Goal: Use online tool/utility: Utilize a website feature to perform a specific function

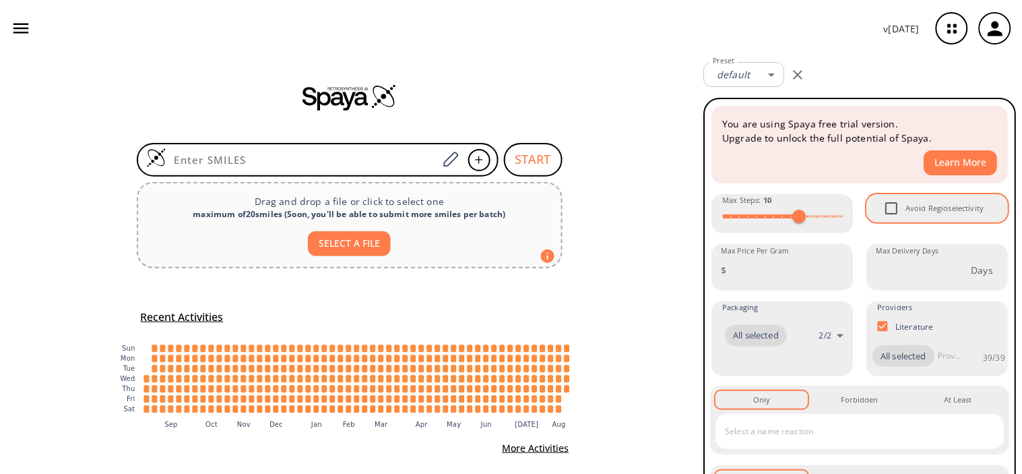
click at [890, 199] on input "Avoid Regioselectivity" at bounding box center [892, 208] width 28 height 28
checkbox input "true"
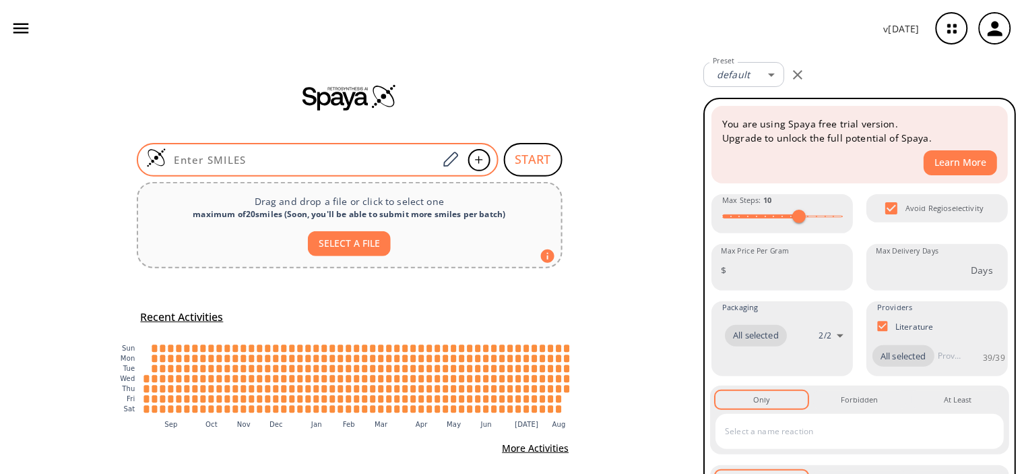
click at [335, 163] on input at bounding box center [302, 159] width 272 height 13
click at [220, 153] on input at bounding box center [302, 159] width 272 height 13
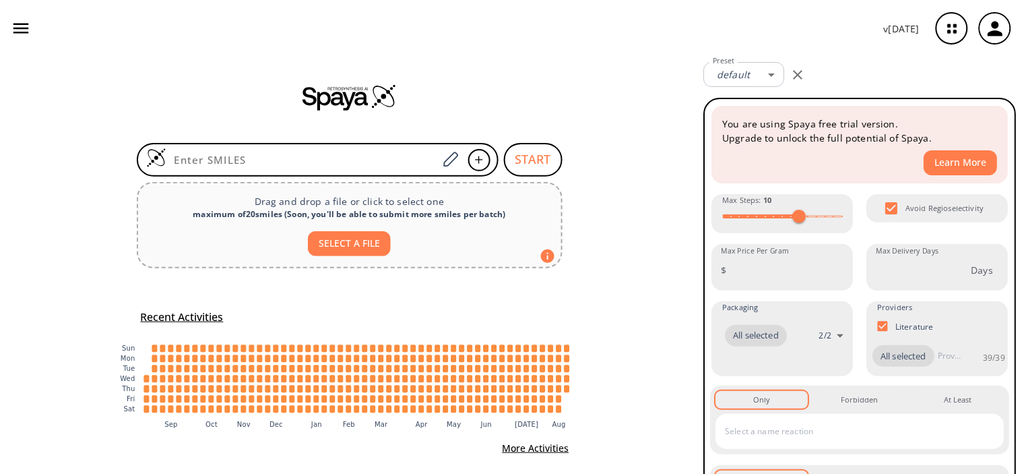
paste input "CC1=NC(CN2C(N(C)C(N=C(N3C[C@H](N)CCC3)N4C/C=C(C)/CO)=C4C2=O)=O)=NC5=CC=CC=C51"
type input "CC1=NC(CN2C(N(C)C(N=C(N3C[C@H](N)CCC3)N4C/C=C(C)/CO)=C4C2=O)=O)=NC5=CC=CC=C51"
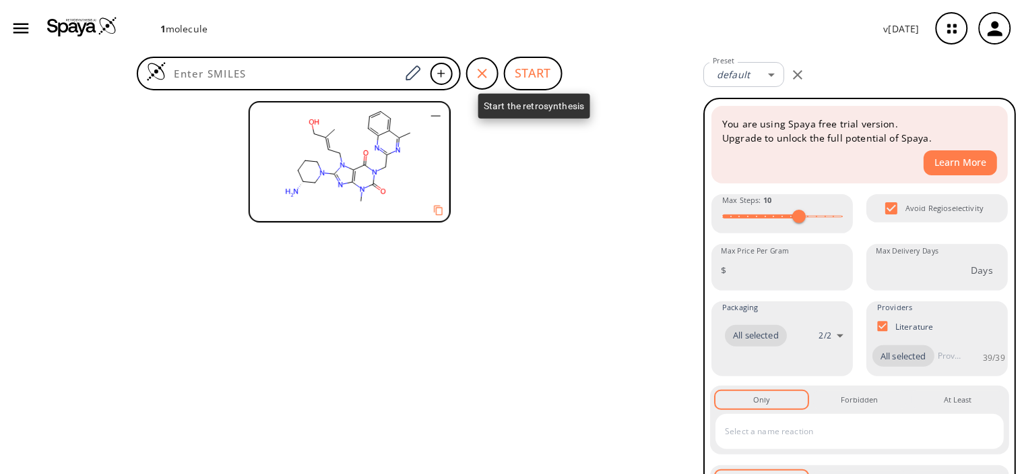
click at [547, 63] on button "START" at bounding box center [533, 74] width 59 height 34
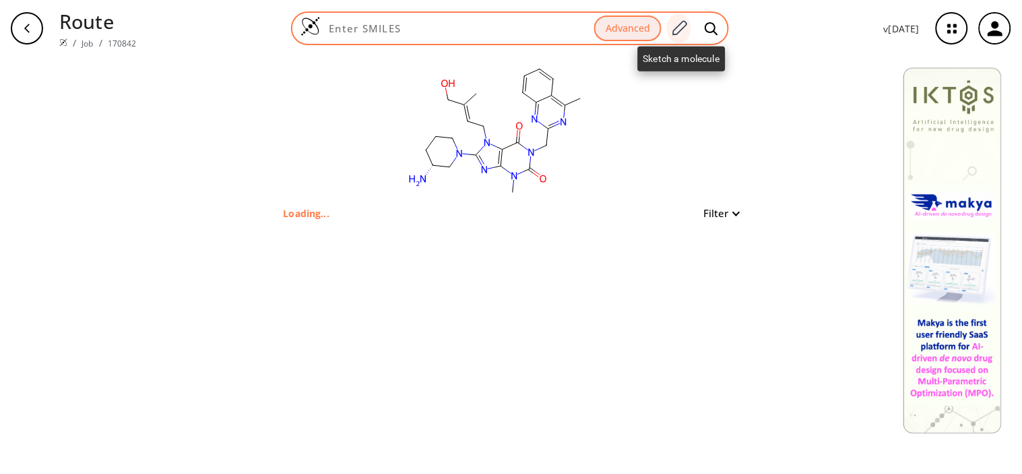
click at [677, 32] on icon at bounding box center [680, 29] width 18 height 18
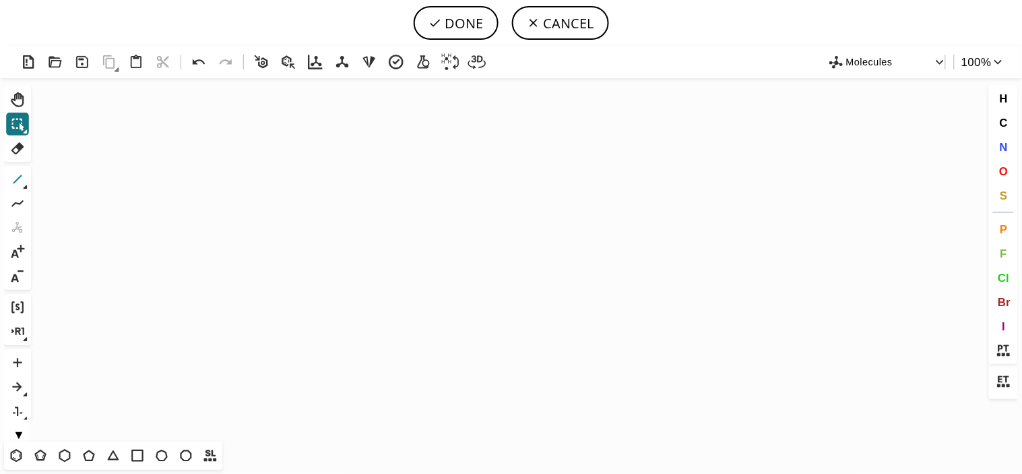
click at [22, 172] on icon at bounding box center [18, 180] width 18 height 18
click at [454, 23] on button "DONE" at bounding box center [456, 23] width 85 height 34
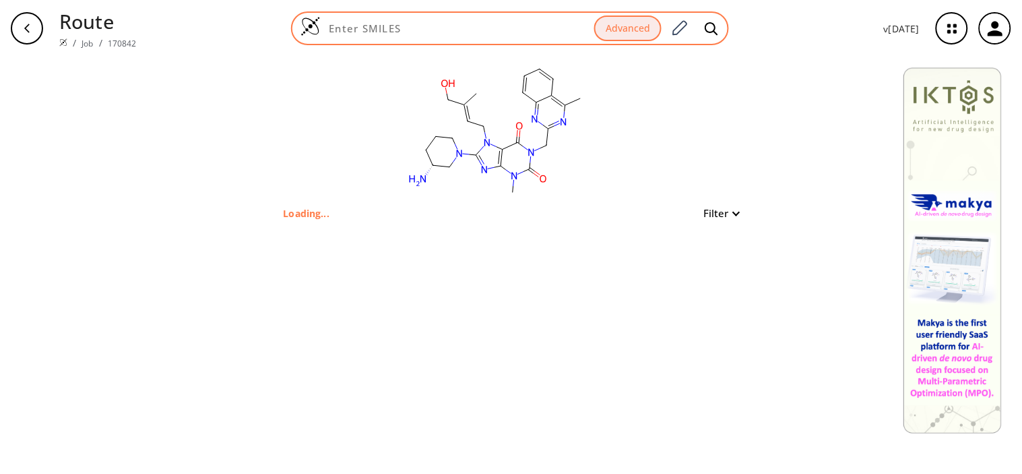
click at [432, 42] on div "Advanced" at bounding box center [510, 28] width 438 height 34
click at [429, 32] on input at bounding box center [458, 28] width 274 height 13
paste input "CC1=NC(CN2C(N(C)C(N=C(N3C[C@H](N)CCC3)N4C/C=C(C)/CO)=C4C2=O)=O)=NC5=CC=CC=C51"
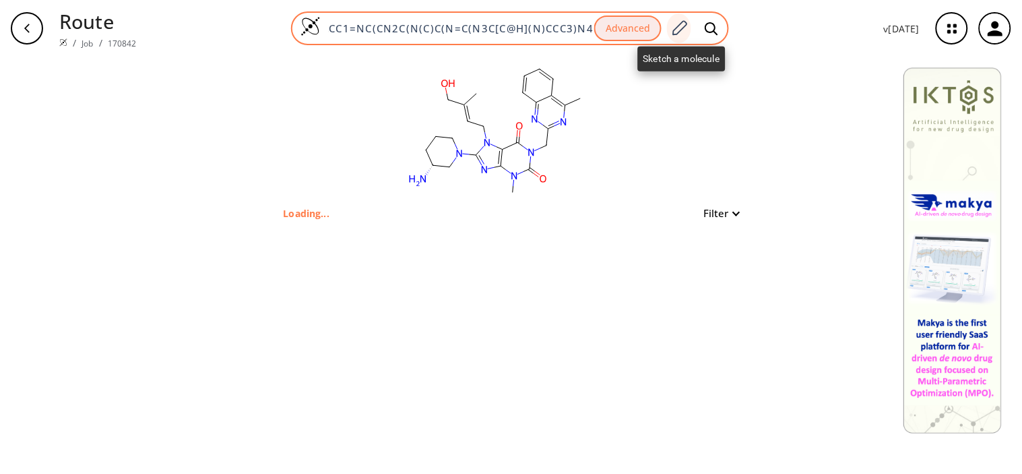
click at [676, 23] on icon at bounding box center [680, 29] width 18 height 18
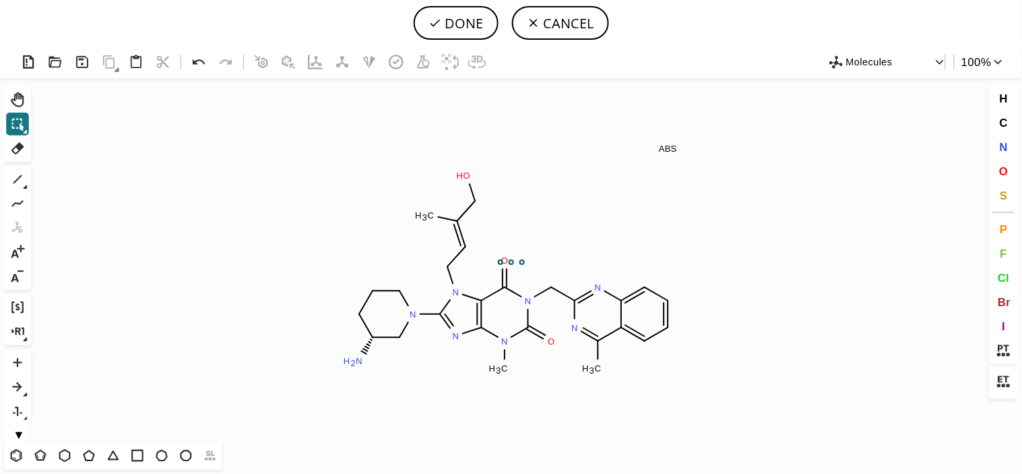
scroll to position [0, 0]
click at [367, 347] on icon at bounding box center [367, 345] width 11 height 17
click at [17, 183] on icon at bounding box center [18, 180] width 18 height 18
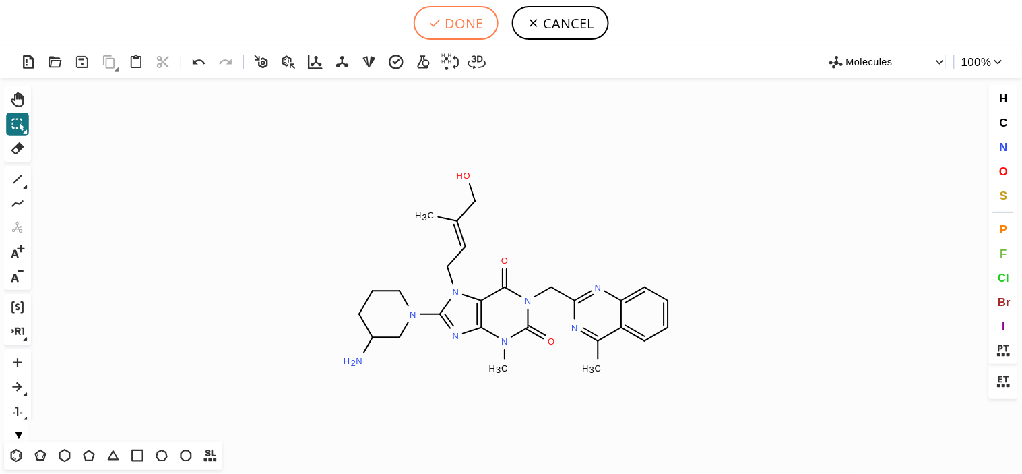
click at [425, 19] on button "DONE" at bounding box center [456, 23] width 85 height 34
type input "CC1C2C(=CC=CC=2)N=C(CN2C(=O)C3N(C/C=C(/CO)\C)C(N4CCCC(N)C4)=NC=3N(C)C2=O)N=1"
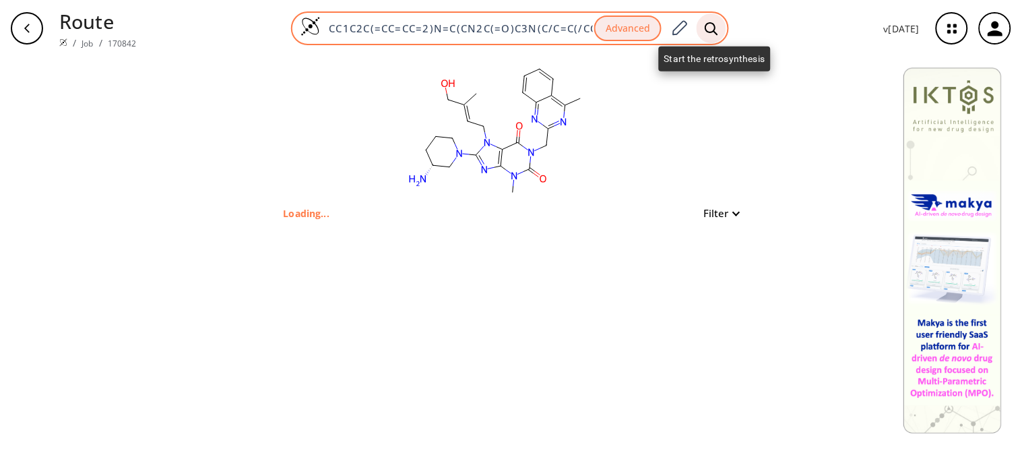
click at [718, 26] on icon at bounding box center [712, 28] width 13 height 13
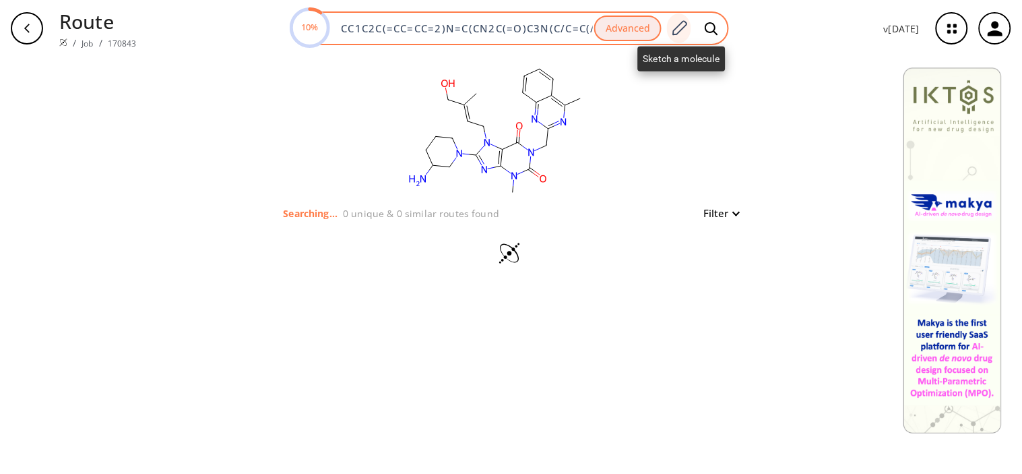
click at [681, 21] on icon at bounding box center [680, 29] width 18 height 18
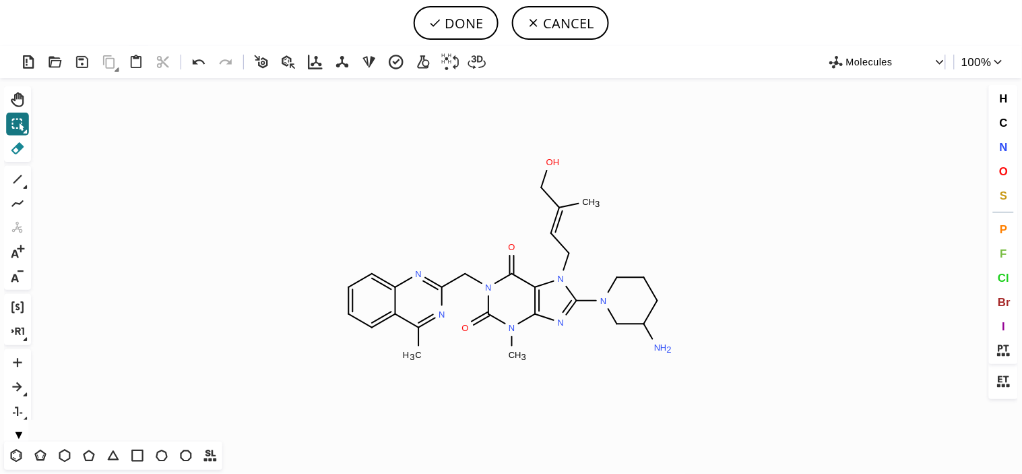
click at [20, 146] on icon at bounding box center [17, 148] width 13 height 12
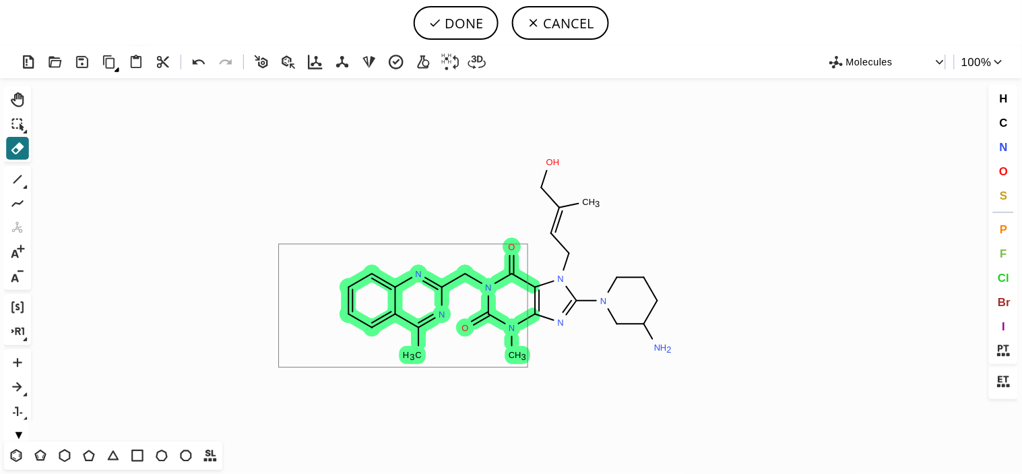
drag, startPoint x: 280, startPoint y: 245, endPoint x: 529, endPoint y: 368, distance: 278.2
click at [529, 368] on icon "Created with [PERSON_NAME] 2.3.0 C H 3 N N O N O H C H 3 N N H 2 N N C H 3 O N" at bounding box center [511, 259] width 950 height 363
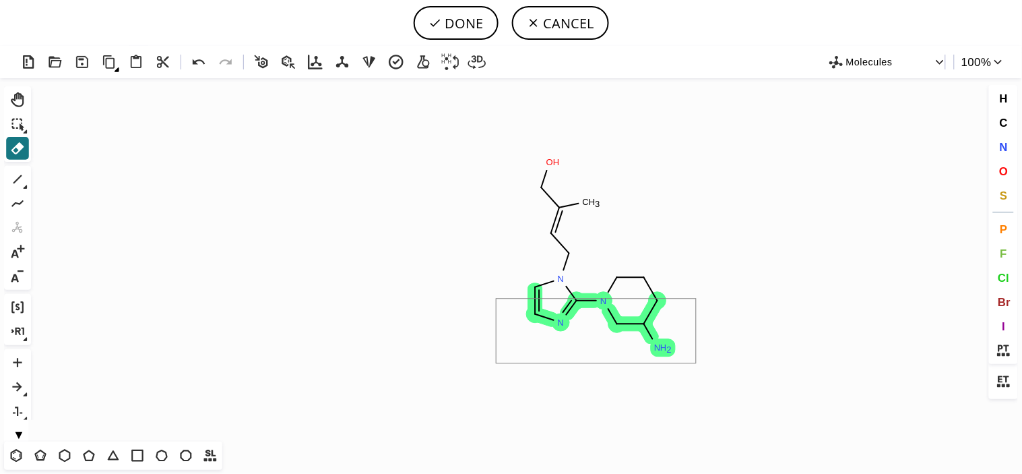
drag, startPoint x: 497, startPoint y: 299, endPoint x: 698, endPoint y: 364, distance: 210.4
click at [698, 364] on icon "Created with [PERSON_NAME] 2.3.0 N O H C H 3 N N H 2 N" at bounding box center [511, 259] width 950 height 363
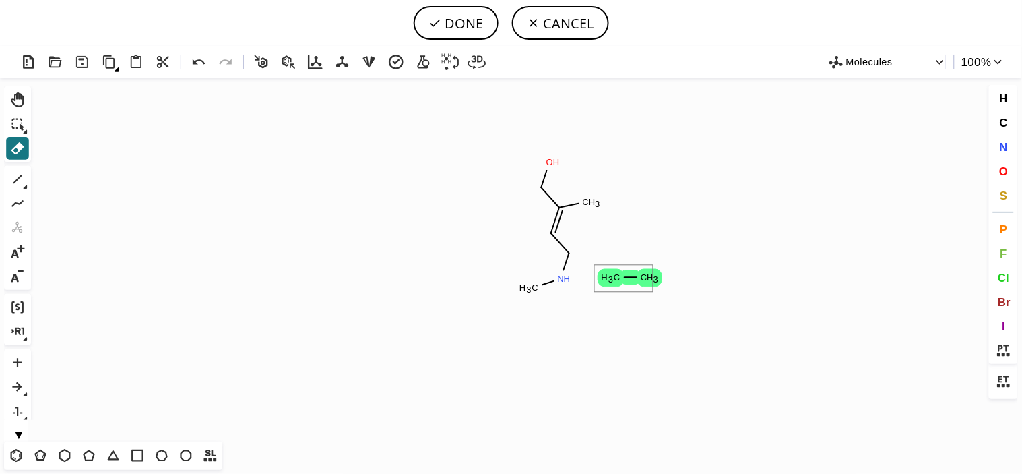
drag, startPoint x: 596, startPoint y: 266, endPoint x: 654, endPoint y: 293, distance: 64.5
click at [654, 293] on icon "Created with [PERSON_NAME] 2.3.0 N H C H 3 O H C H 3 C H 3 C H 3" at bounding box center [511, 259] width 950 height 363
drag, startPoint x: 526, startPoint y: 285, endPoint x: 537, endPoint y: 288, distance: 11.9
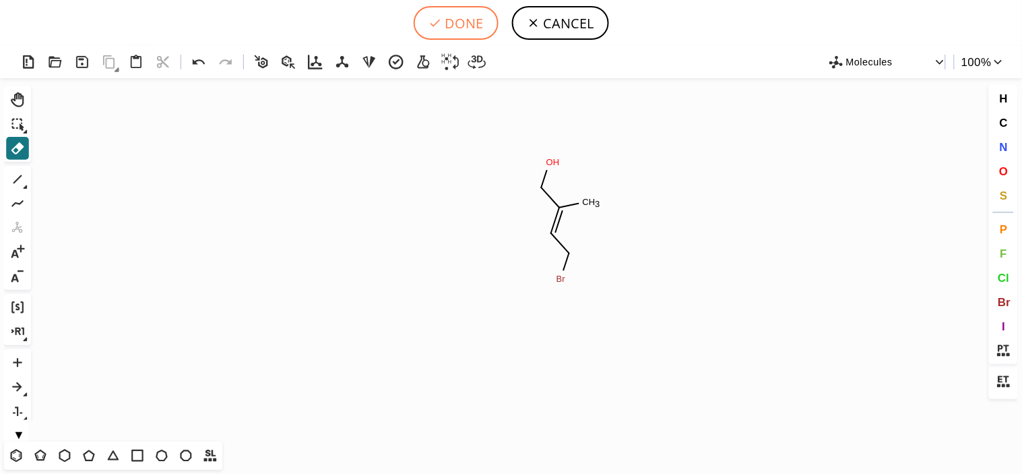
click at [453, 25] on button "DONE" at bounding box center [456, 23] width 85 height 34
type input "BrC/C=C(\C)/CO"
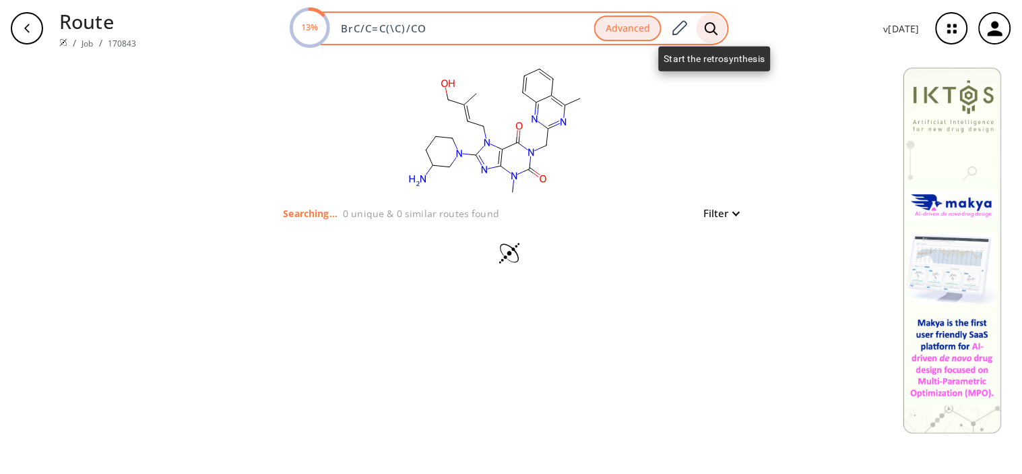
click at [718, 23] on icon at bounding box center [711, 29] width 13 height 14
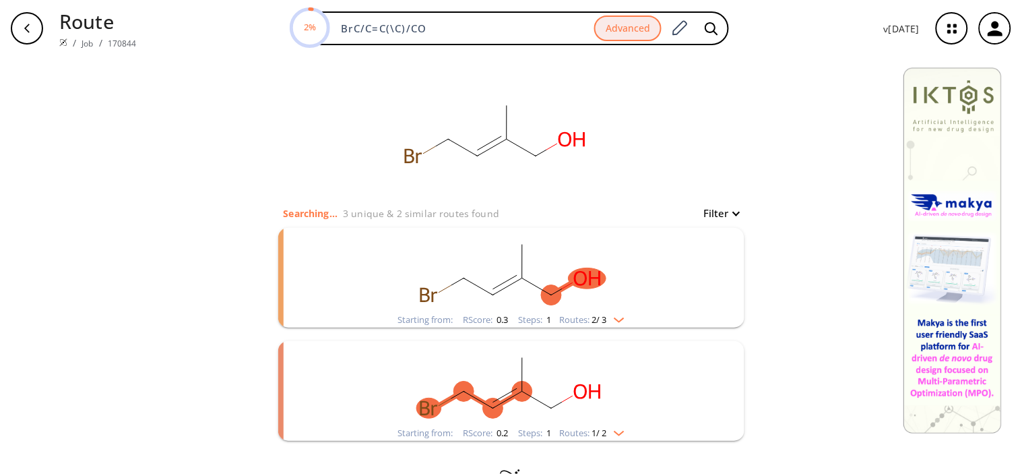
click at [556, 279] on rect "clusters" at bounding box center [511, 270] width 350 height 84
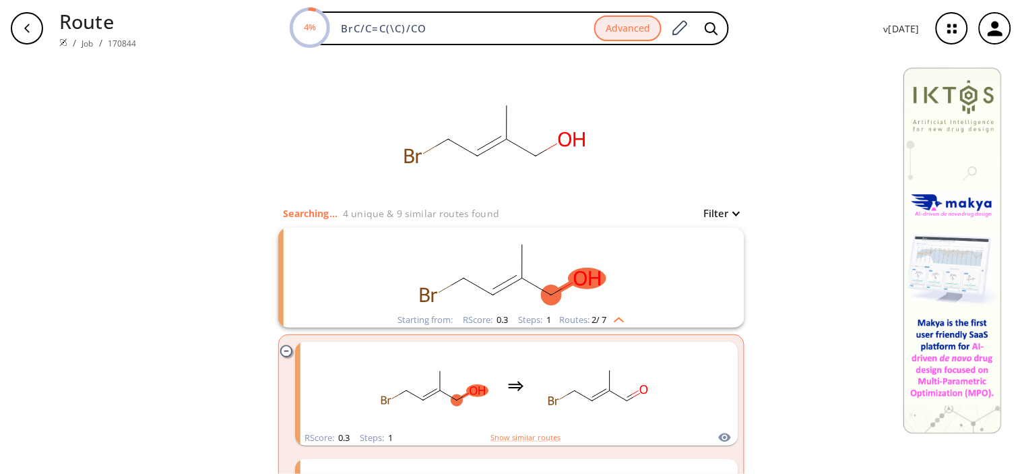
click at [556, 279] on rect "clusters" at bounding box center [511, 270] width 350 height 84
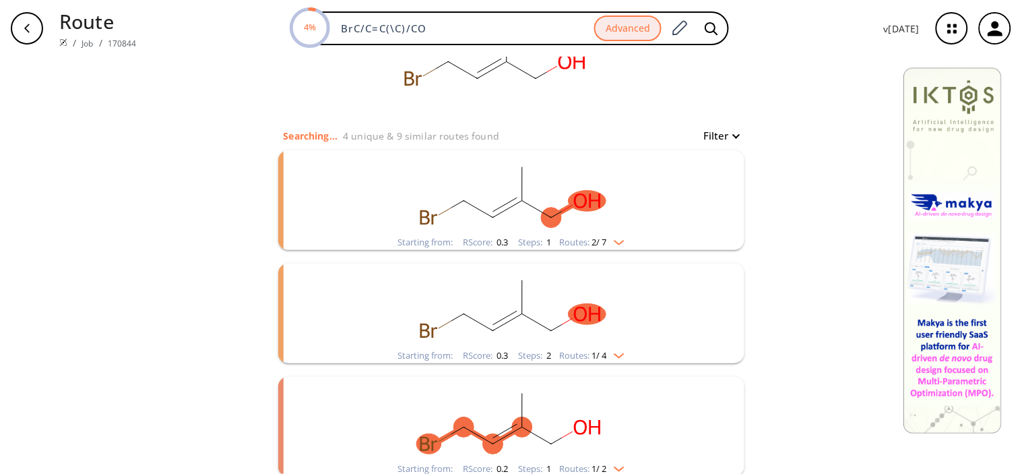
scroll to position [154, 0]
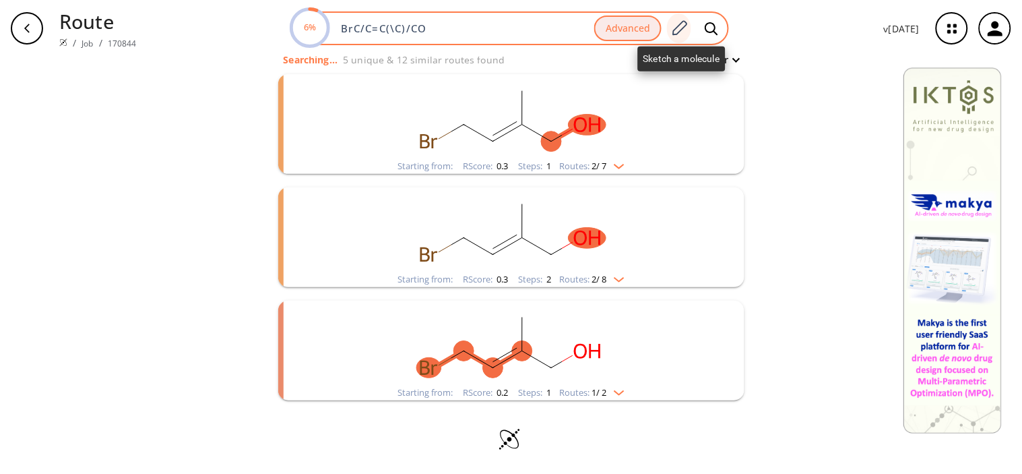
click at [681, 26] on icon at bounding box center [680, 27] width 15 height 15
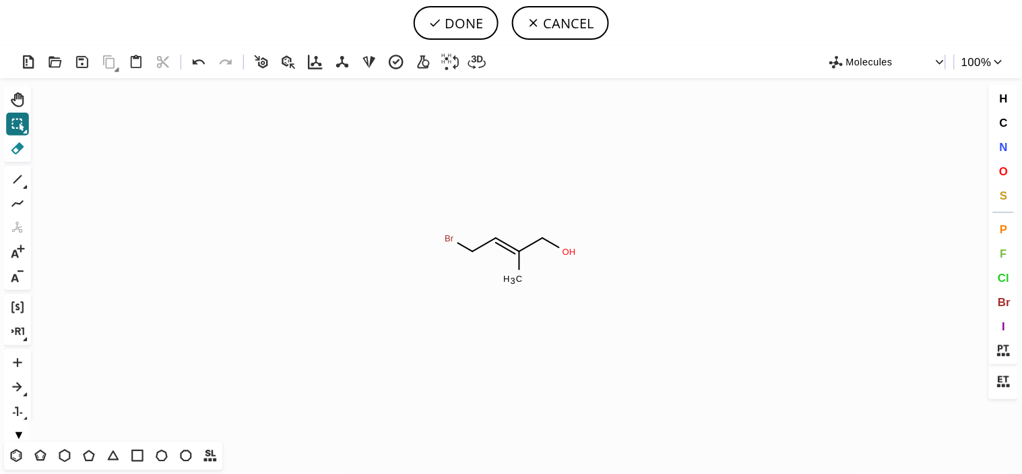
click at [18, 154] on icon at bounding box center [18, 149] width 18 height 18
click at [426, 230] on icon "Created with [PERSON_NAME] 2.3.0 Br C H 3 O H" at bounding box center [511, 259] width 950 height 363
click at [22, 183] on icon at bounding box center [18, 180] width 18 height 18
drag, startPoint x: 567, startPoint y: 251, endPoint x: 553, endPoint y: 278, distance: 30.4
click at [63, 454] on icon at bounding box center [65, 456] width 18 height 18
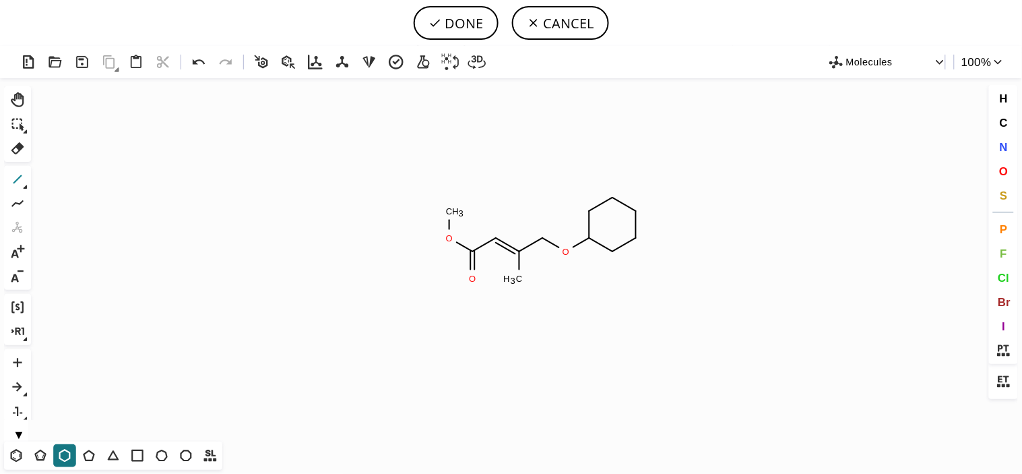
click at [15, 181] on icon at bounding box center [17, 179] width 9 height 9
drag, startPoint x: 454, startPoint y: 26, endPoint x: 460, endPoint y: 34, distance: 10.1
click at [454, 25] on button "DONE" at bounding box center [456, 23] width 85 height 34
type input "O(C)C(=O)/C=C(/COC1CCCCO1)\C"
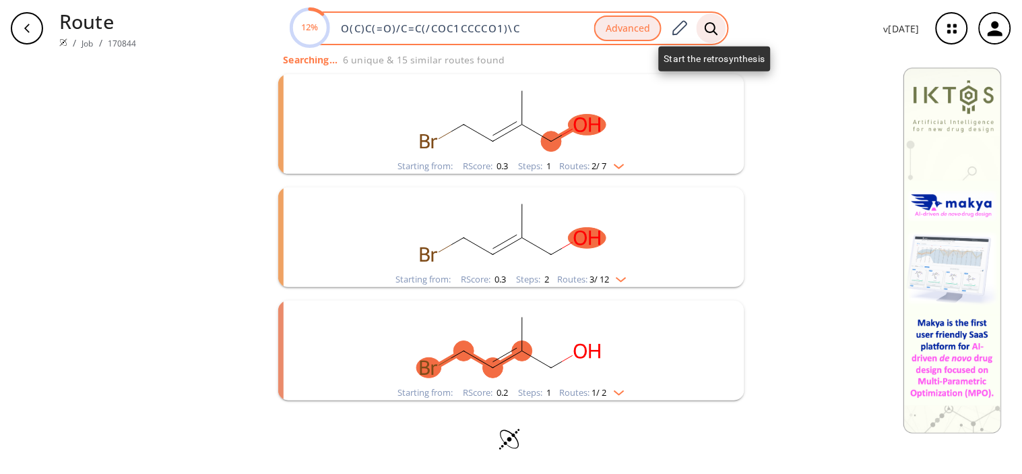
click at [710, 18] on div at bounding box center [712, 28] width 30 height 30
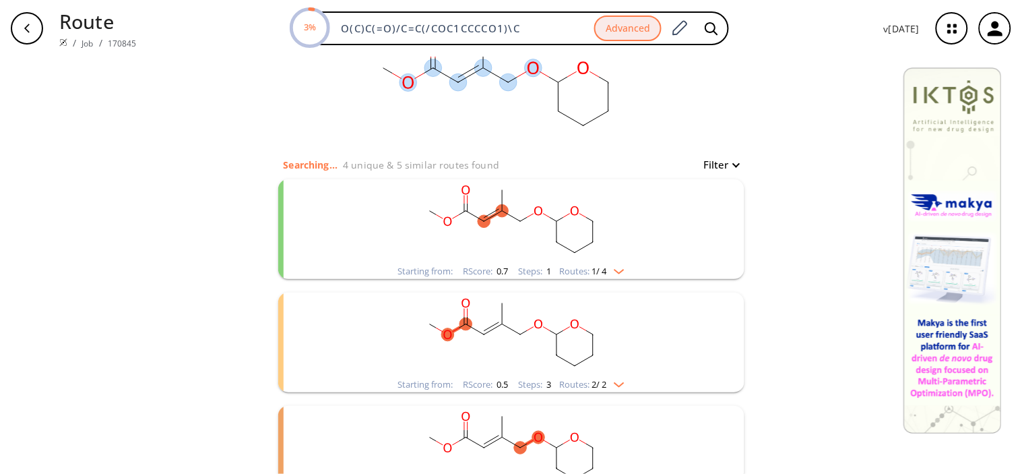
scroll to position [75, 0]
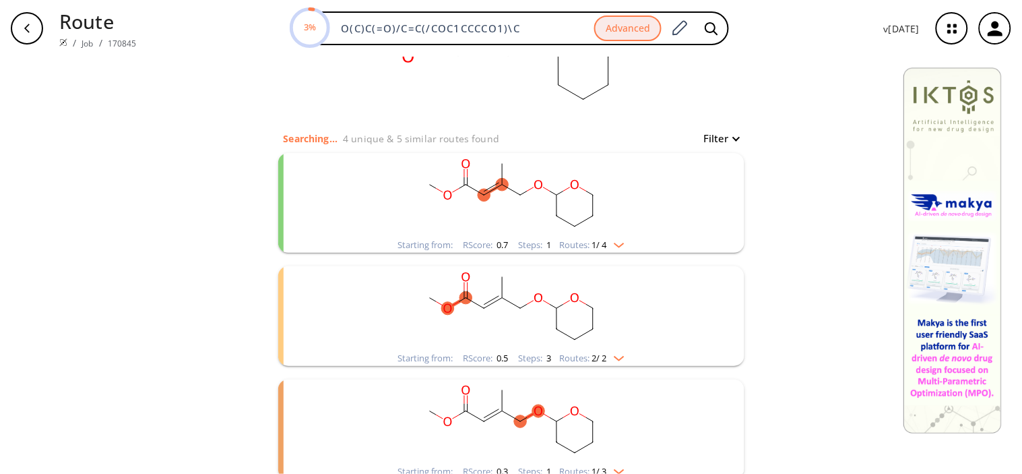
click at [390, 163] on rect "clusters" at bounding box center [511, 195] width 350 height 84
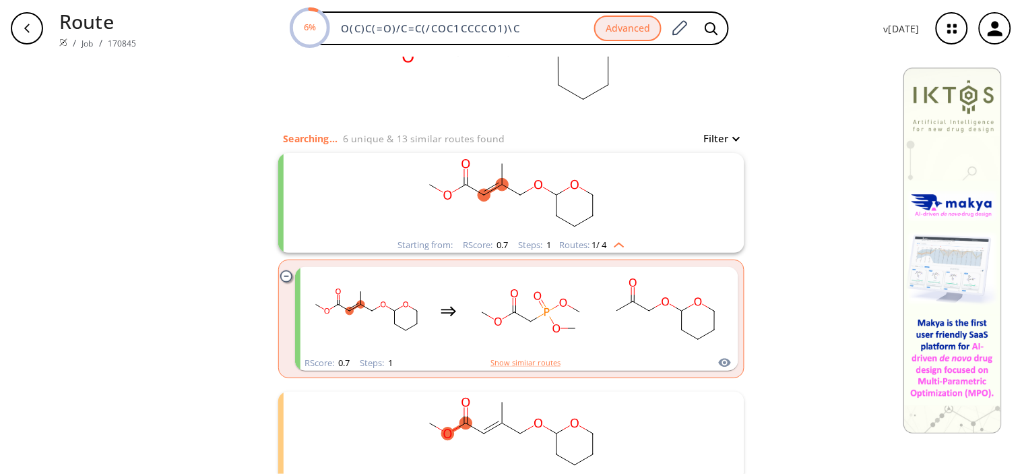
scroll to position [150, 0]
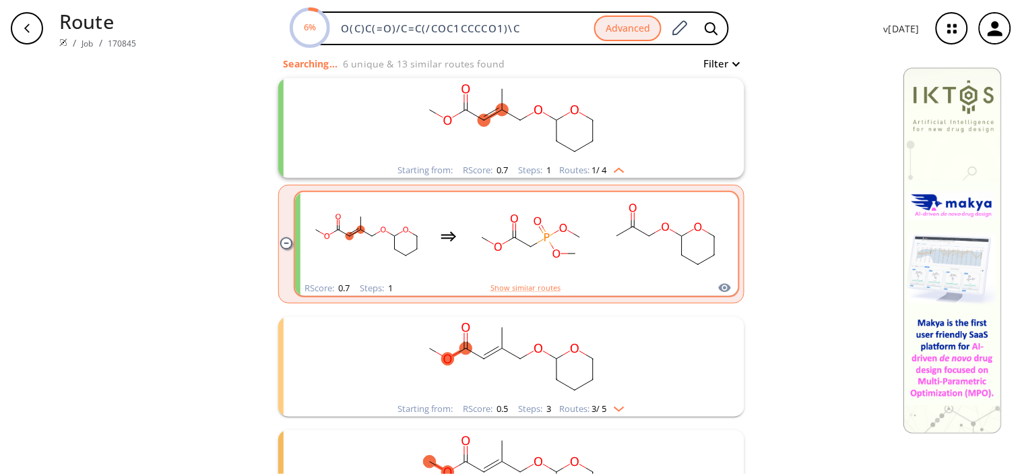
click at [501, 251] on rect "clusters" at bounding box center [530, 236] width 121 height 84
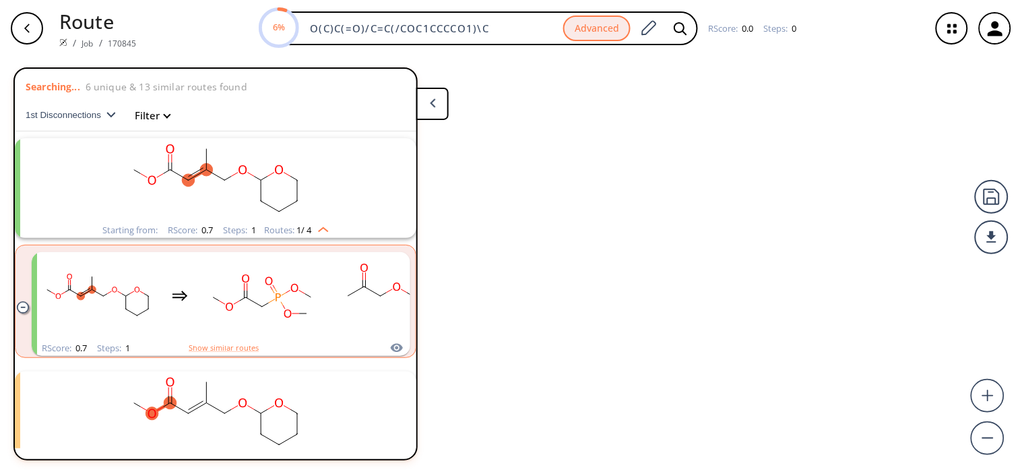
scroll to position [29, 0]
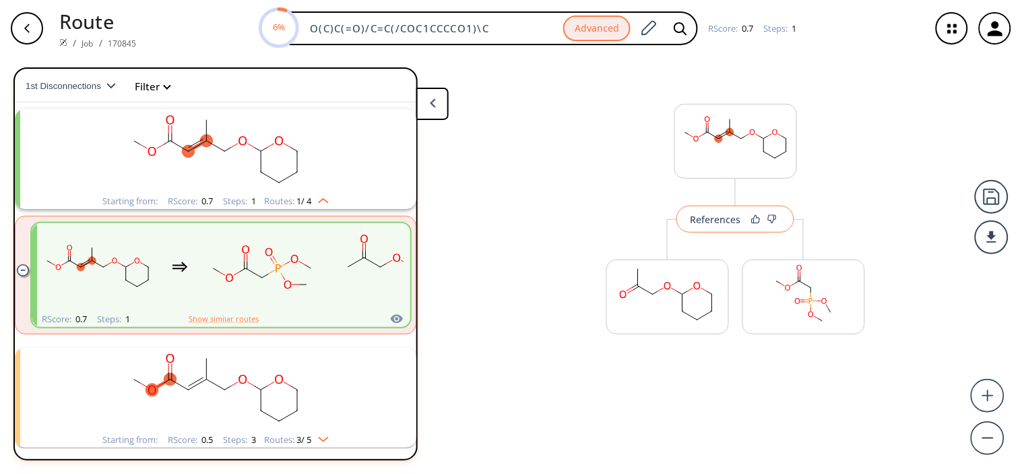
click at [714, 230] on button "References" at bounding box center [736, 219] width 118 height 27
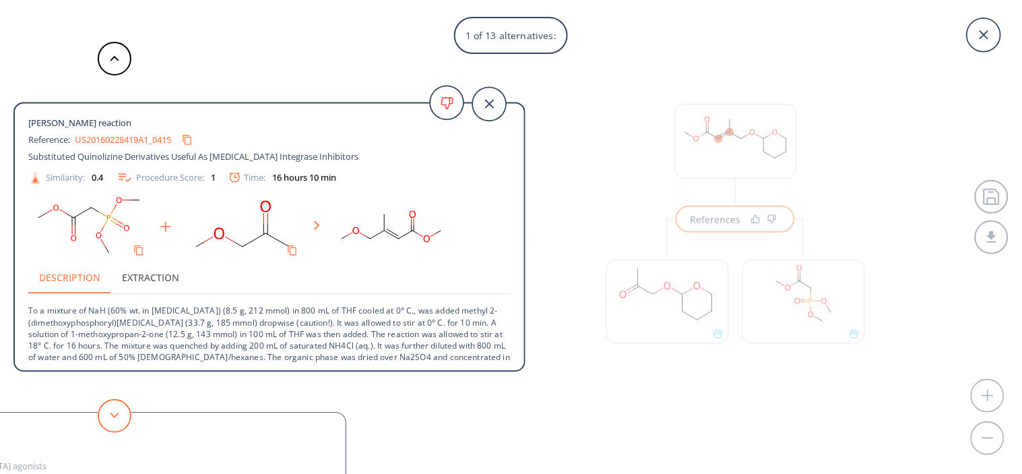
click at [113, 415] on icon at bounding box center [114, 415] width 9 height 6
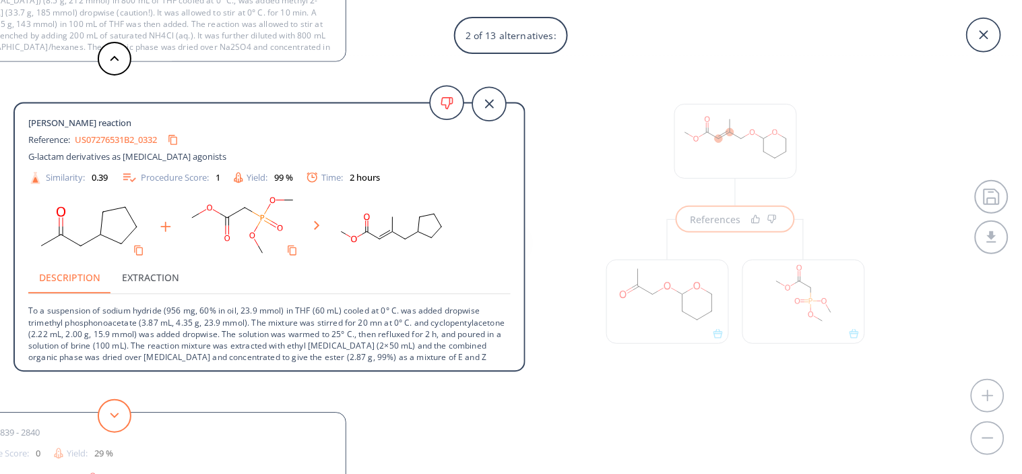
click at [123, 412] on button at bounding box center [115, 416] width 34 height 34
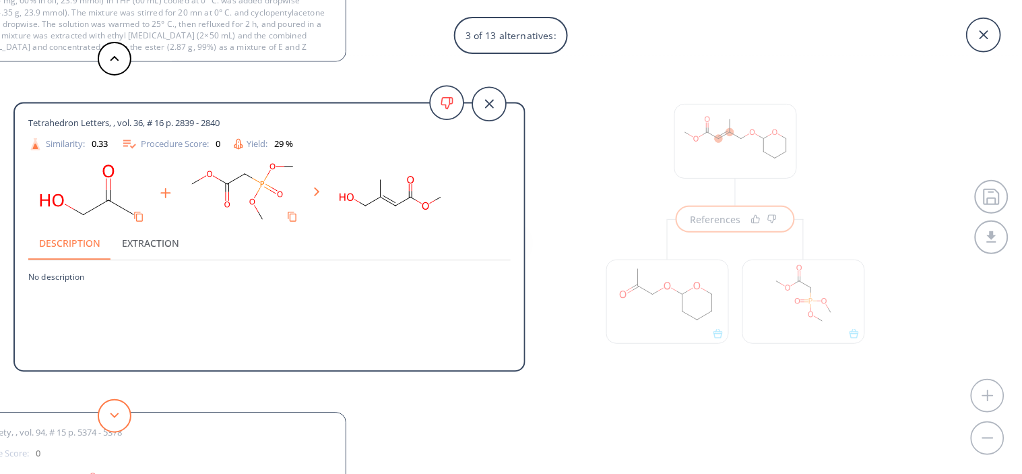
click at [123, 412] on button at bounding box center [115, 416] width 34 height 34
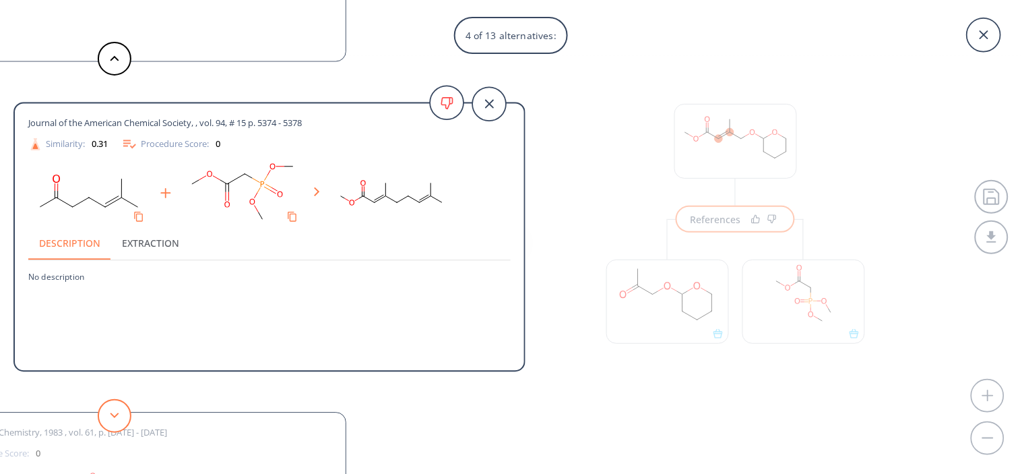
click at [126, 418] on button at bounding box center [115, 416] width 34 height 34
click at [112, 421] on button at bounding box center [115, 416] width 34 height 34
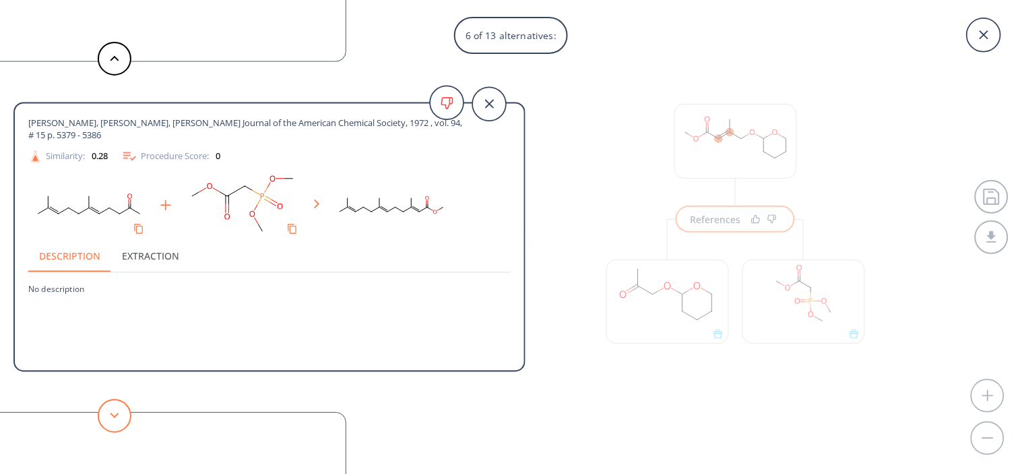
click at [112, 421] on button at bounding box center [115, 416] width 34 height 34
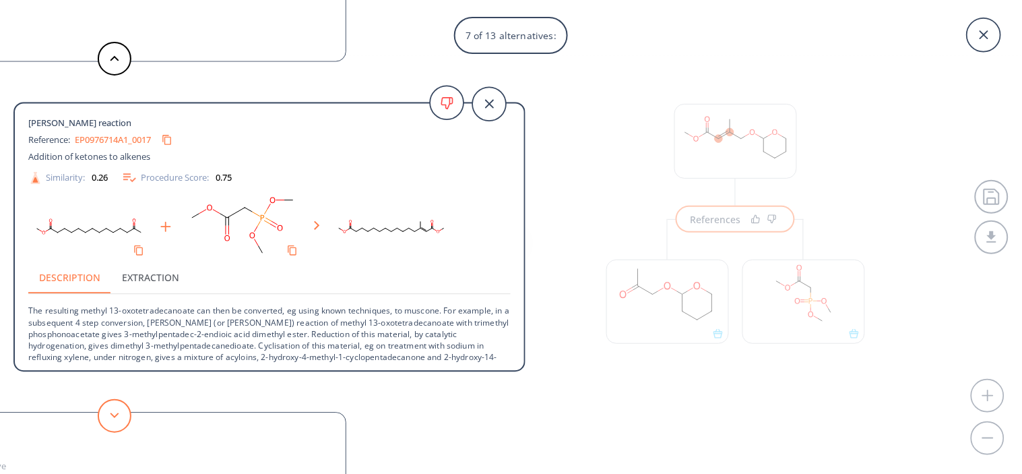
click at [112, 421] on button at bounding box center [115, 416] width 34 height 34
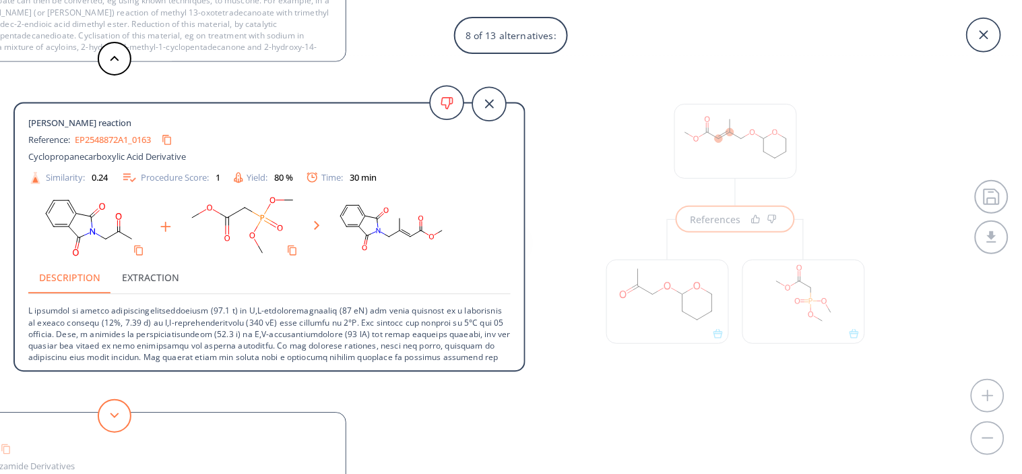
click at [112, 421] on button at bounding box center [115, 416] width 34 height 34
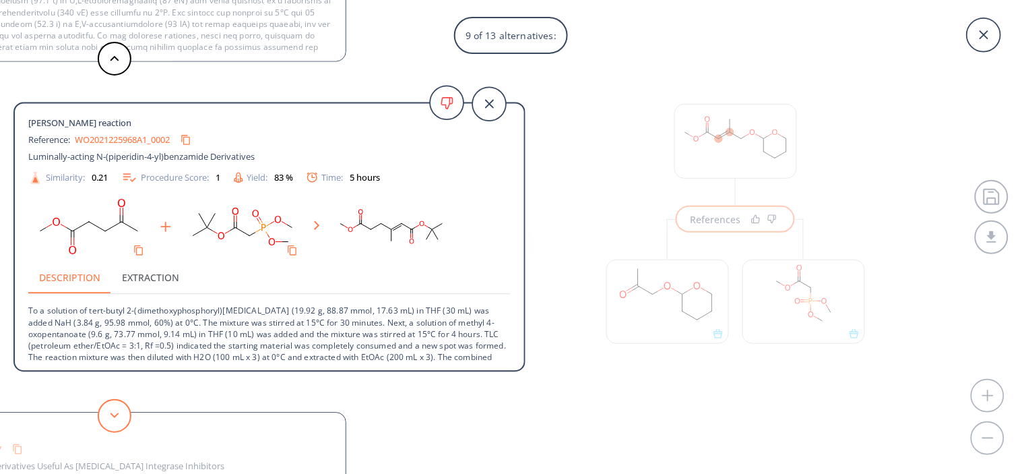
click at [112, 421] on button at bounding box center [115, 416] width 34 height 34
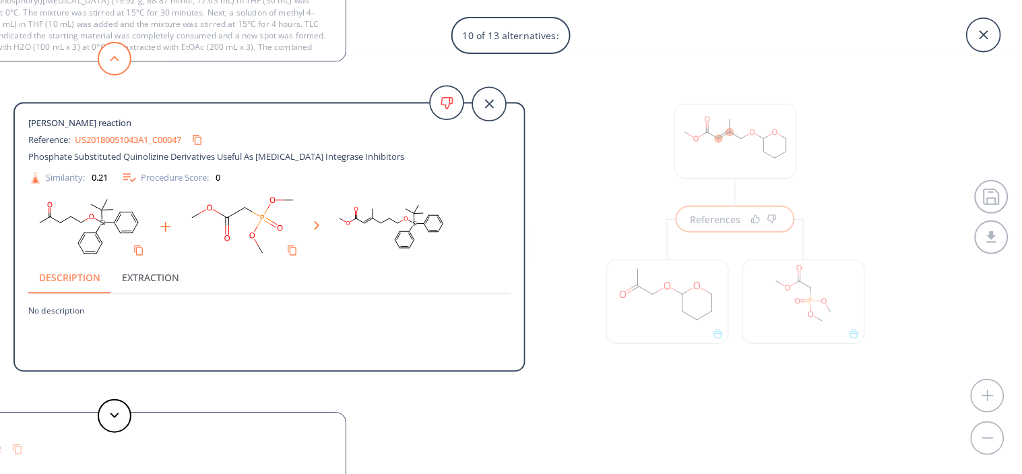
click at [112, 56] on icon at bounding box center [114, 58] width 9 height 6
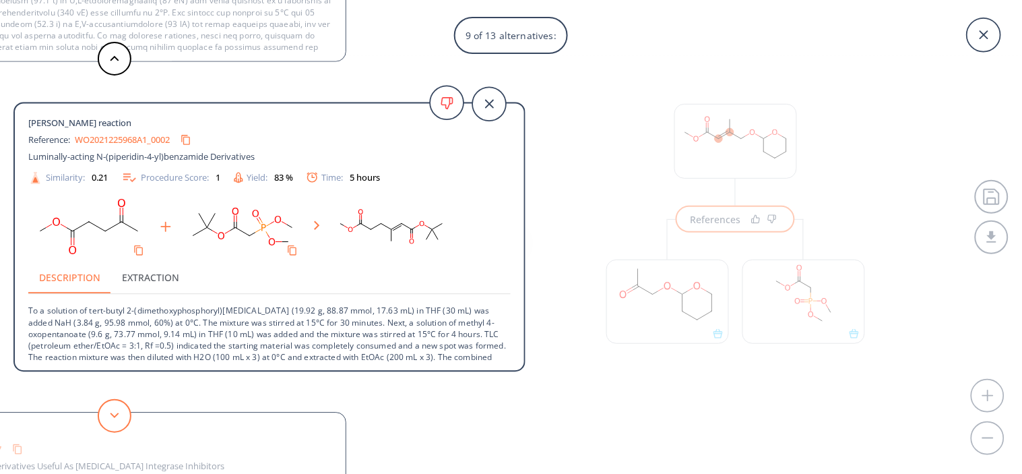
click at [102, 409] on button at bounding box center [115, 416] width 34 height 34
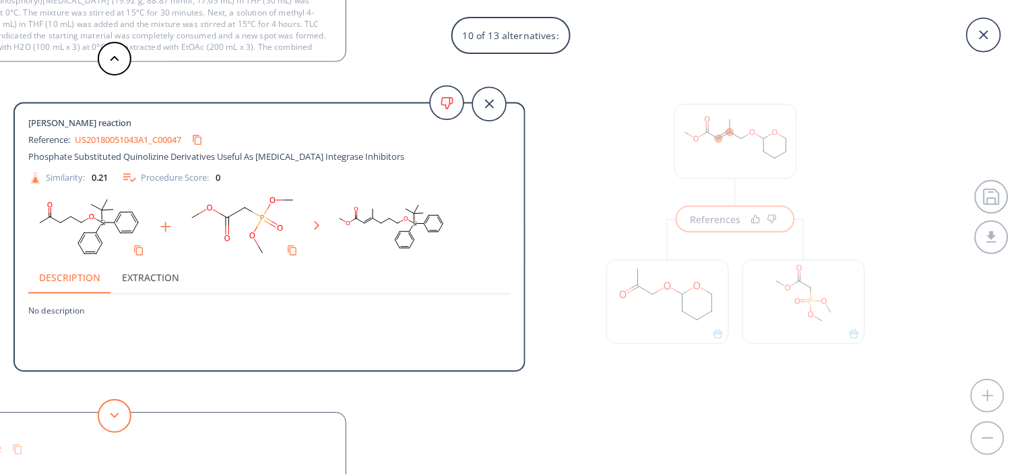
click at [102, 408] on button at bounding box center [115, 416] width 34 height 34
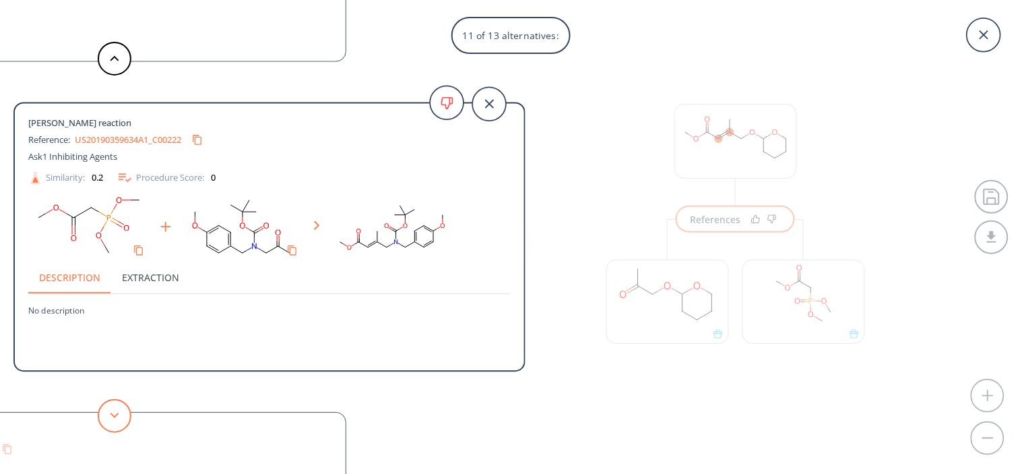
click at [101, 408] on button at bounding box center [115, 416] width 34 height 34
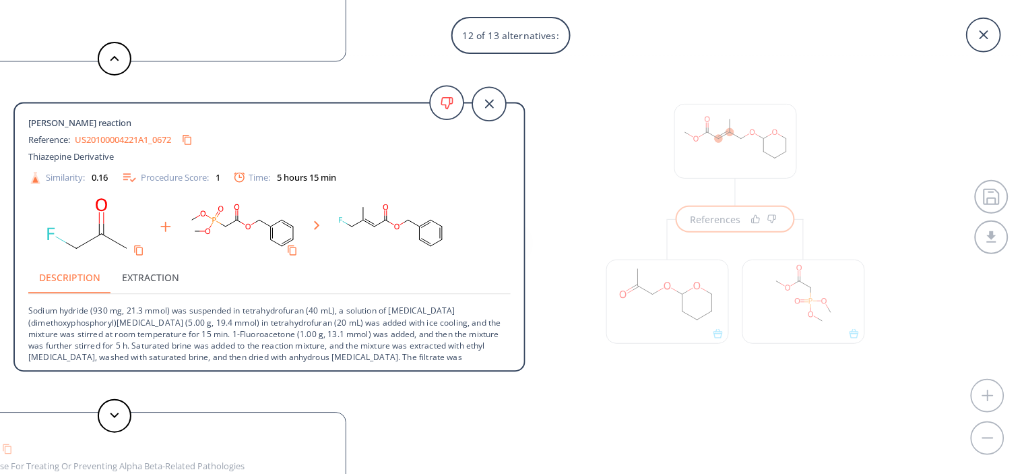
click at [99, 403] on div at bounding box center [114, 416] width 40 height 34
click at [110, 411] on button at bounding box center [115, 416] width 34 height 34
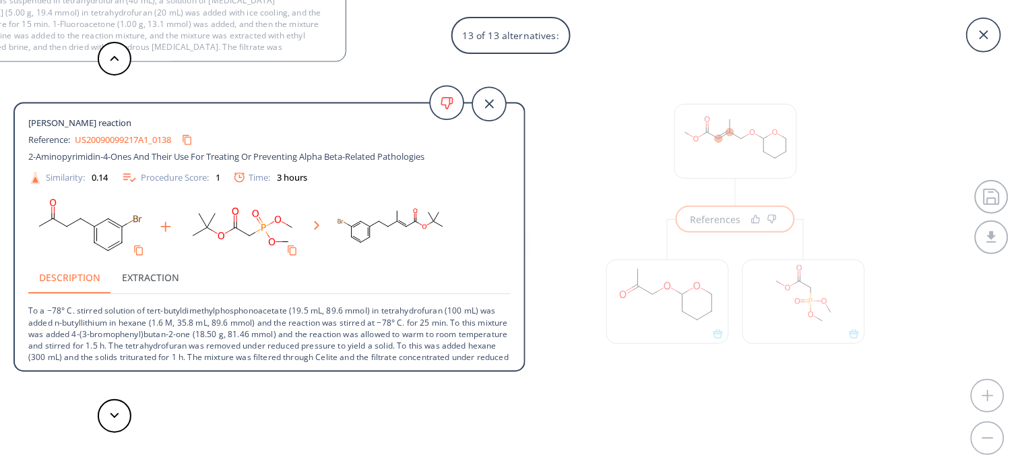
click at [988, 32] on icon at bounding box center [984, 34] width 42 height 42
